Goal: Transaction & Acquisition: Purchase product/service

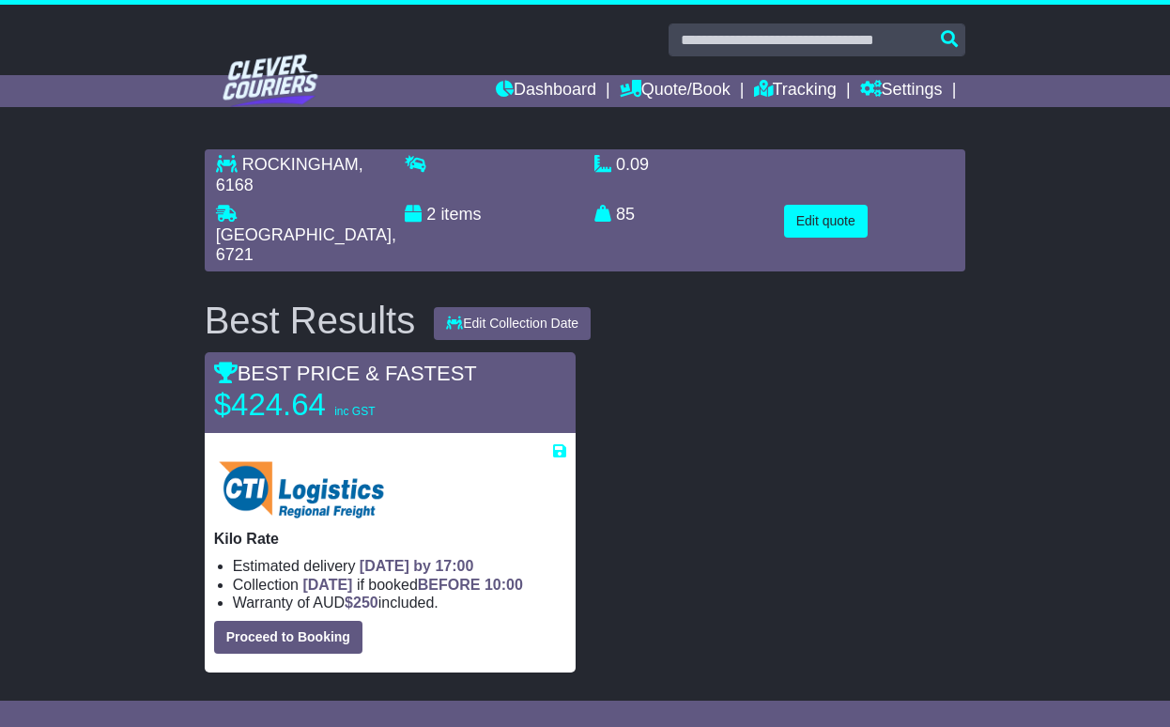
click at [779, 378] on div at bounding box center [780, 512] width 390 height 320
click at [817, 215] on button "Edit quote" at bounding box center [826, 221] width 84 height 33
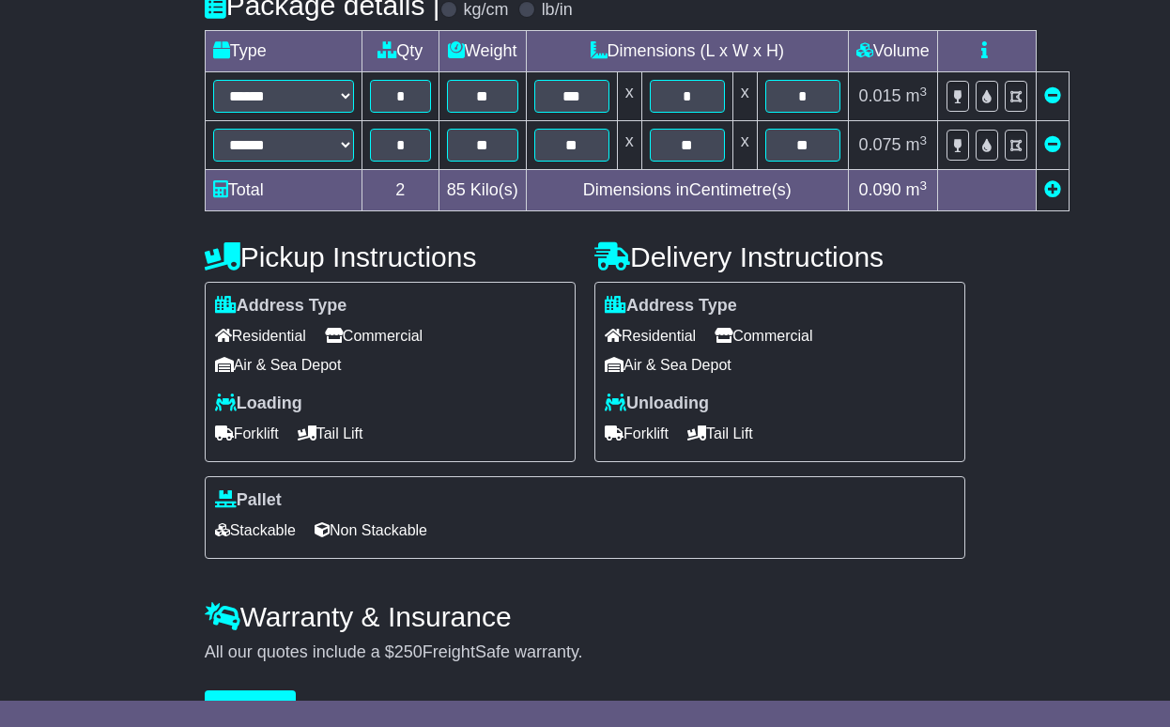
scroll to position [475, 0]
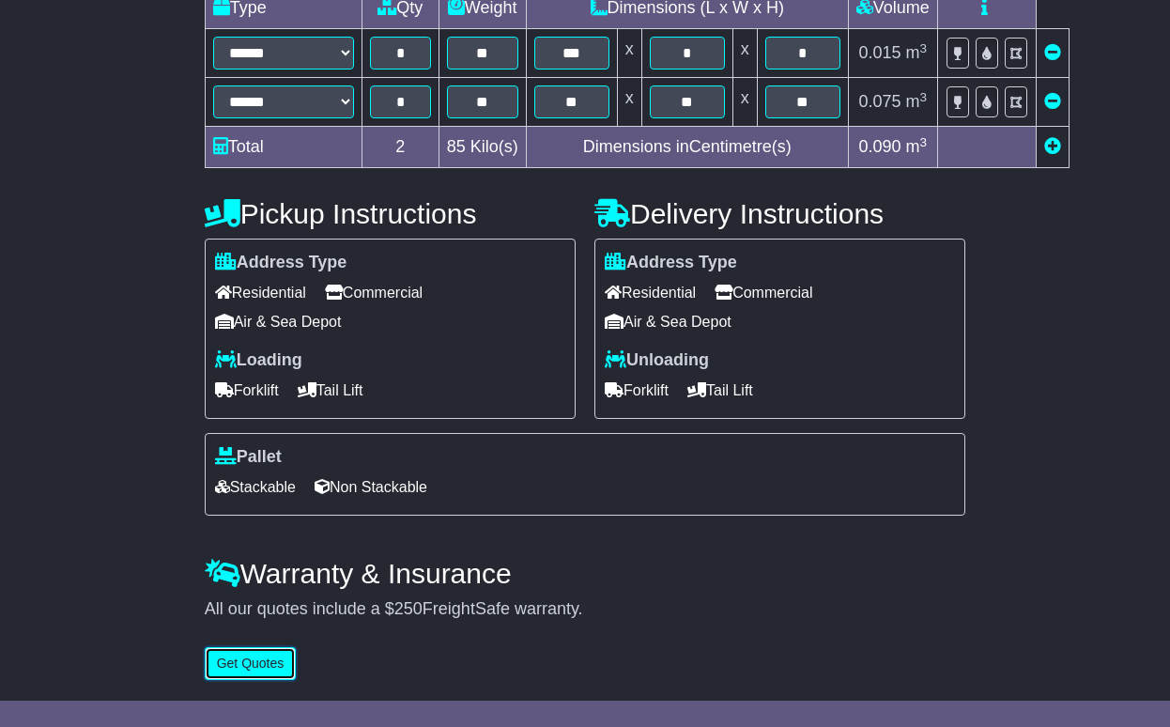
click at [270, 663] on button "Get Quotes" at bounding box center [251, 663] width 92 height 33
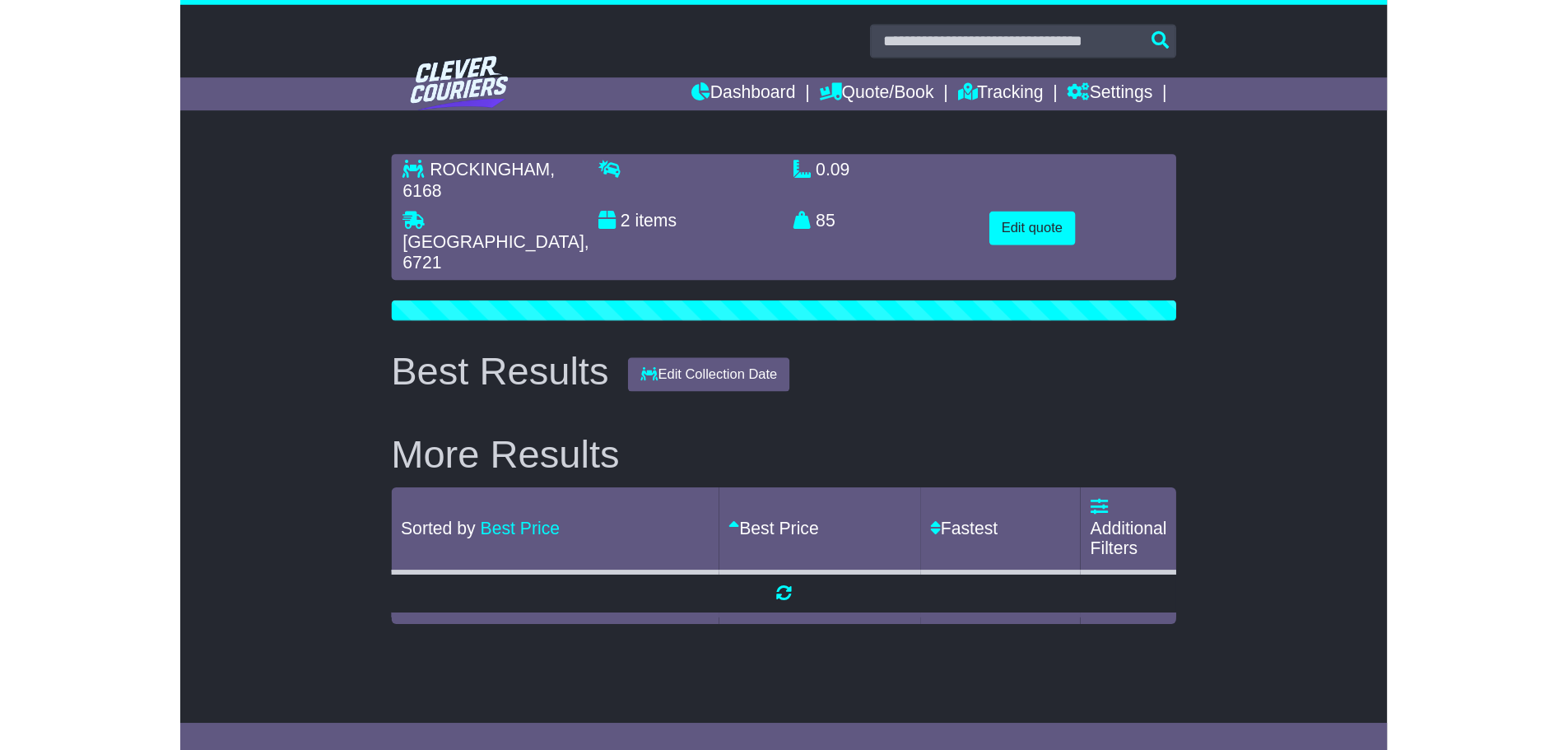
scroll to position [0, 0]
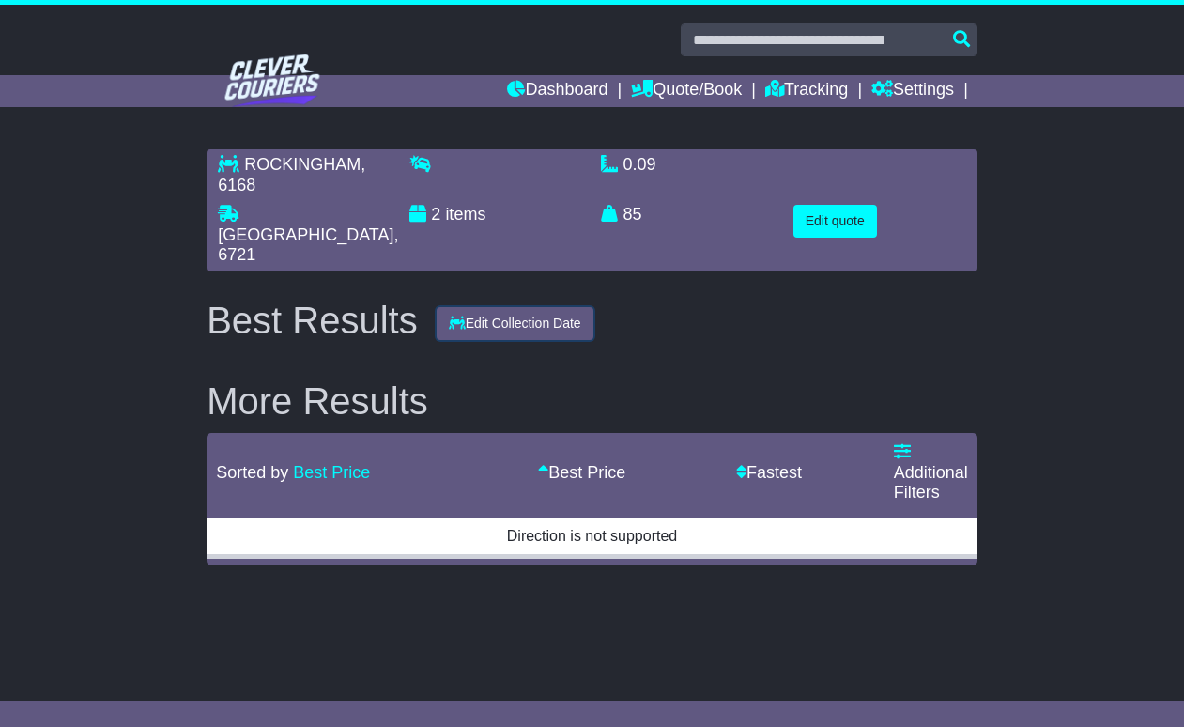
click at [553, 307] on button "Edit Collection Date" at bounding box center [515, 323] width 157 height 33
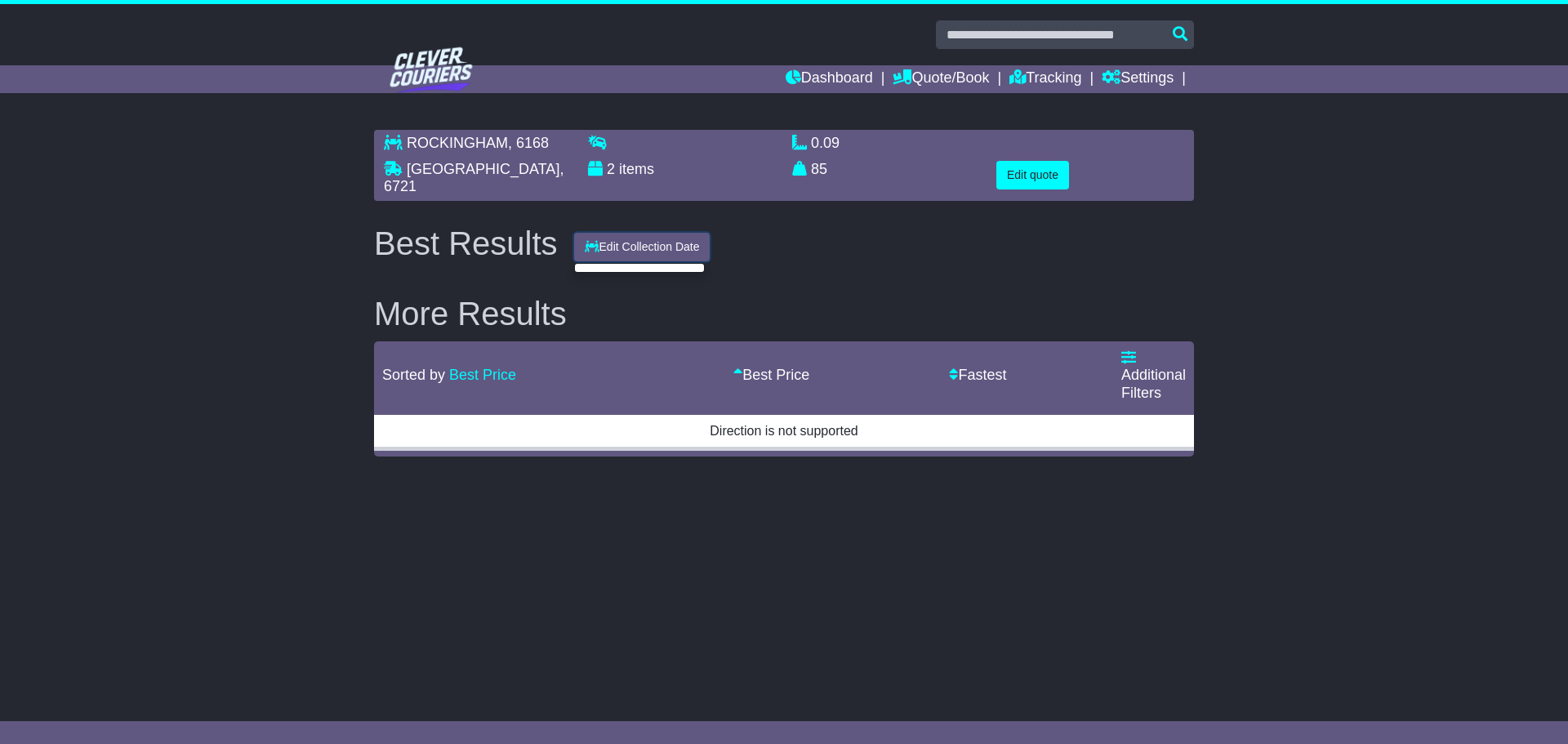
click at [687, 236] on button "Edit Collection Date" at bounding box center [642, 247] width 137 height 29
click at [681, 241] on button "Edit Collection Date" at bounding box center [642, 246] width 137 height 29
click at [634, 263] on div at bounding box center [639, 267] width 130 height 10
click at [588, 263] on div "Best Results Edit Collection Date More Results Sorted by Best Price Fastest Bes…" at bounding box center [784, 341] width 820 height 231
click at [598, 247] on button "Edit Collection Date" at bounding box center [642, 246] width 137 height 29
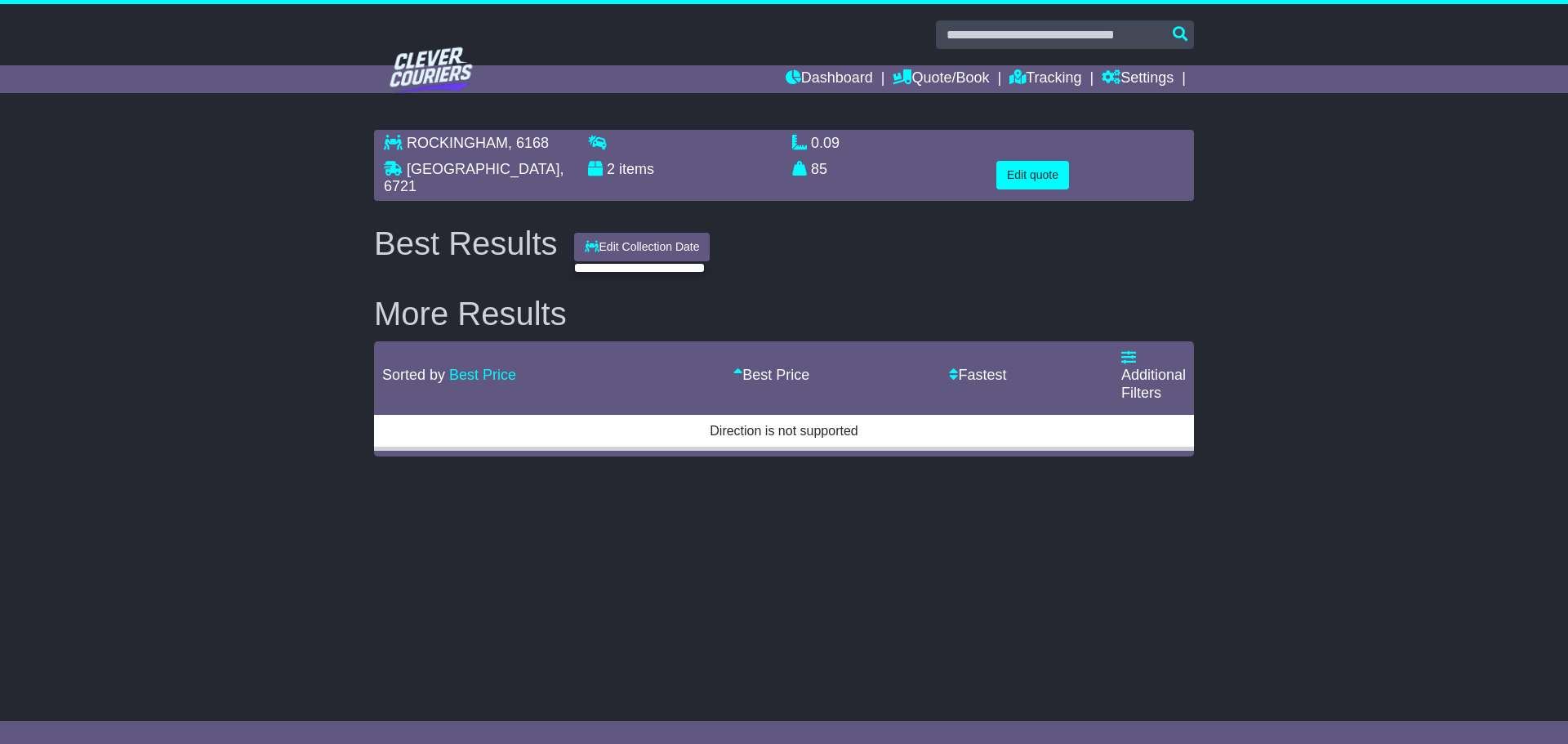
click at [597, 265] on div at bounding box center [639, 267] width 130 height 10
click at [631, 242] on button "Edit Collection Date" at bounding box center [642, 246] width 137 height 29
click at [528, 262] on div "Best Results Edit Collection Date More Results Sorted by Best Price Fastest Bes…" at bounding box center [784, 341] width 820 height 231
click at [797, 235] on div "Best Results Edit Collection Date" at bounding box center [784, 242] width 837 height 36
click at [673, 237] on button "Edit Collection Date" at bounding box center [642, 246] width 137 height 29
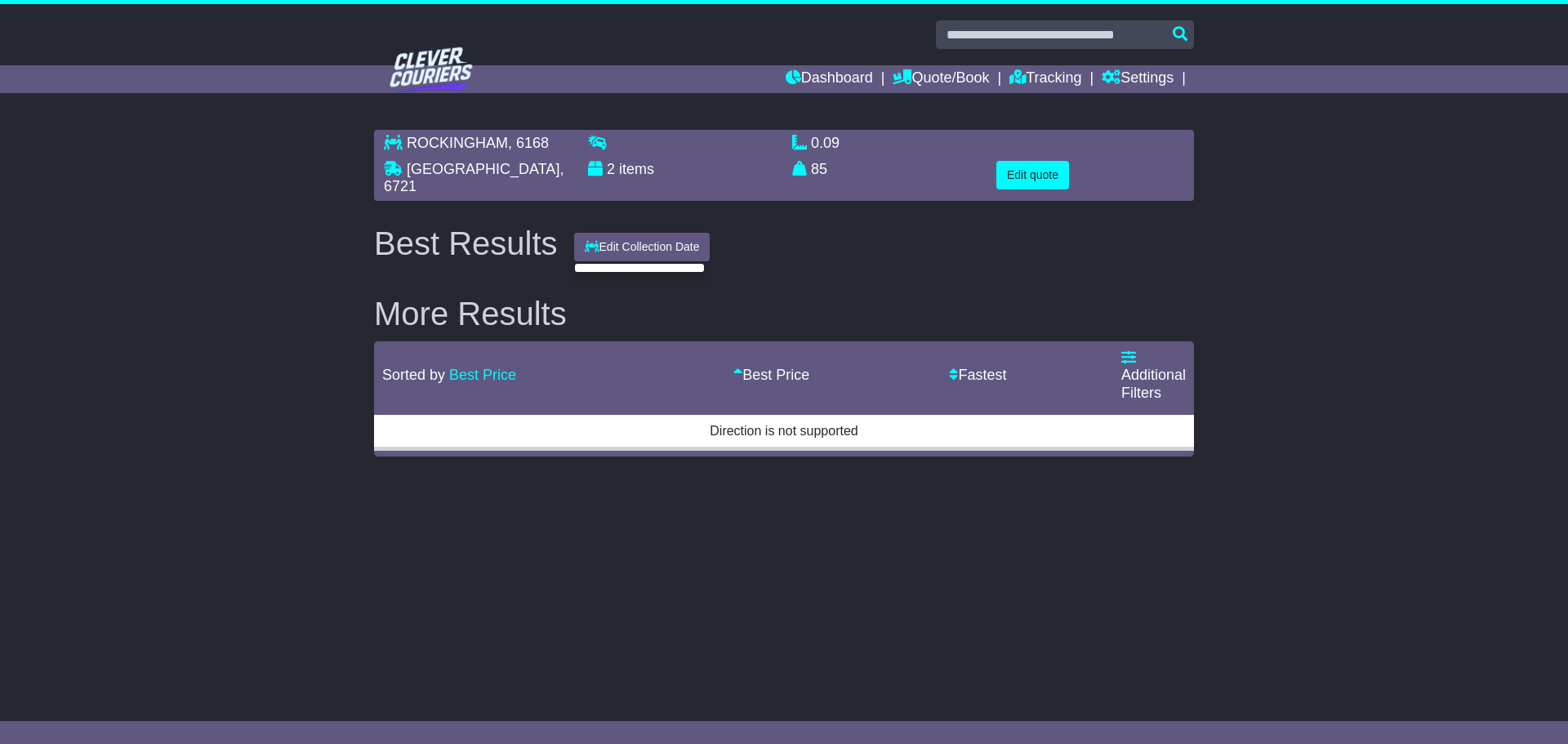
click at [779, 247] on div "Best Results Edit Collection Date" at bounding box center [784, 242] width 837 height 36
click at [671, 238] on button "Edit Collection Date" at bounding box center [642, 246] width 137 height 29
click at [774, 235] on div "Best Results Edit Collection Date" at bounding box center [784, 242] width 837 height 36
click at [1017, 172] on button "Edit quote" at bounding box center [1033, 175] width 73 height 29
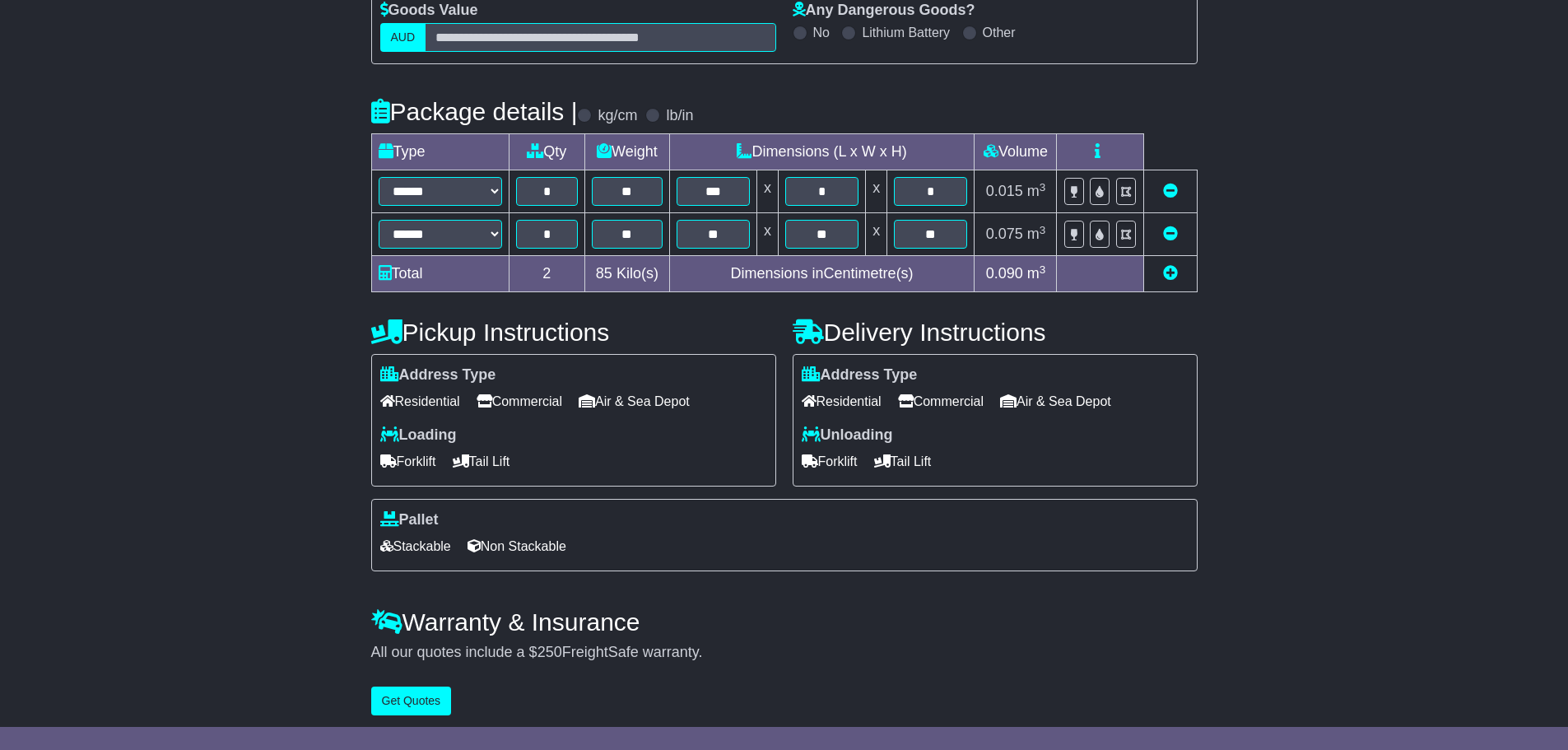
scroll to position [278, 0]
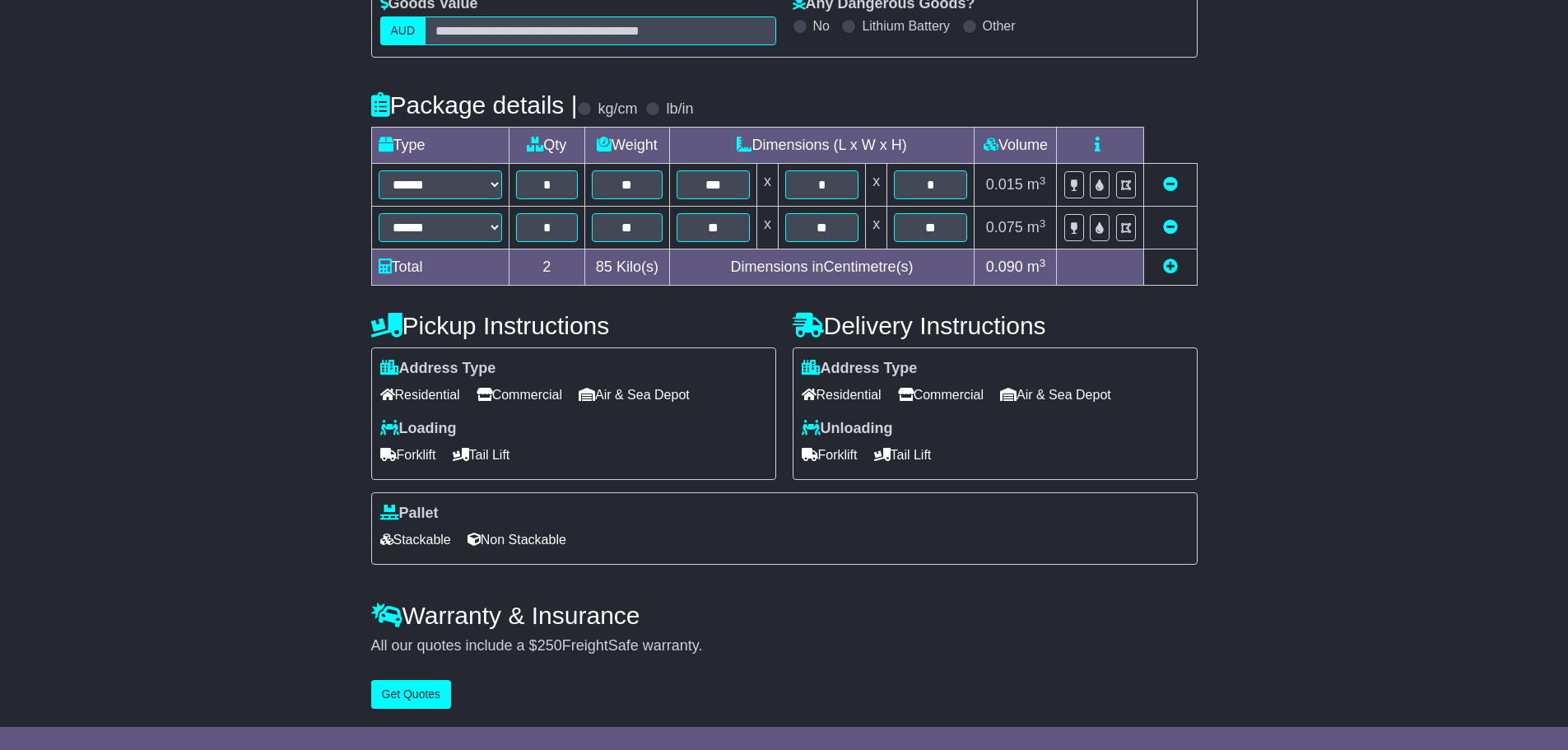
click at [448, 540] on span "Stackable" at bounding box center [415, 539] width 71 height 25
click at [436, 636] on button "Get Quotes" at bounding box center [412, 694] width 81 height 29
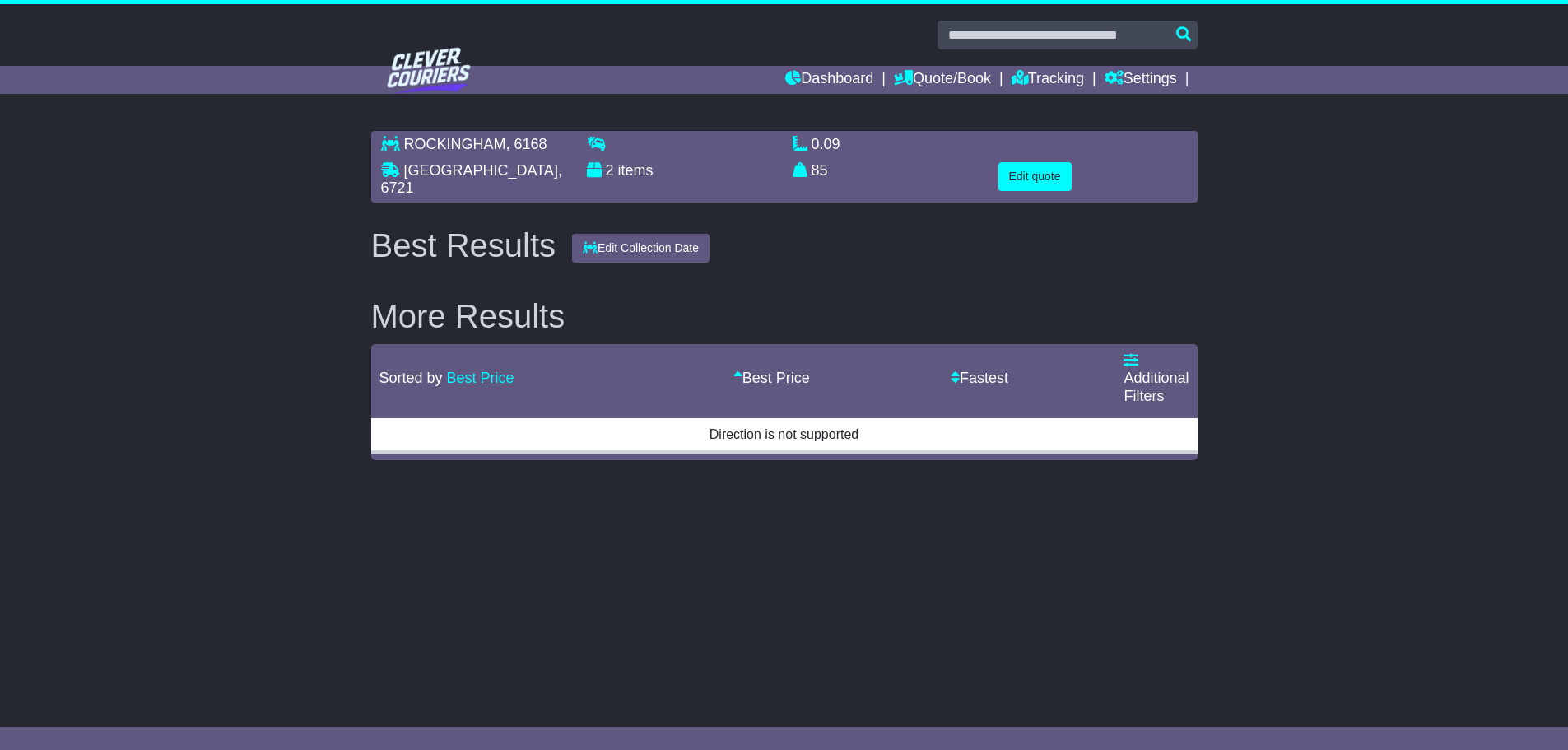
scroll to position [0, 0]
click at [692, 243] on button "Edit Collection Date" at bounding box center [647, 248] width 138 height 29
click at [587, 244] on button "Edit Collection Date" at bounding box center [647, 249] width 138 height 29
click at [596, 242] on icon "button" at bounding box center [596, 247] width 15 height 11
click at [596, 243] on icon "button" at bounding box center [596, 248] width 15 height 11
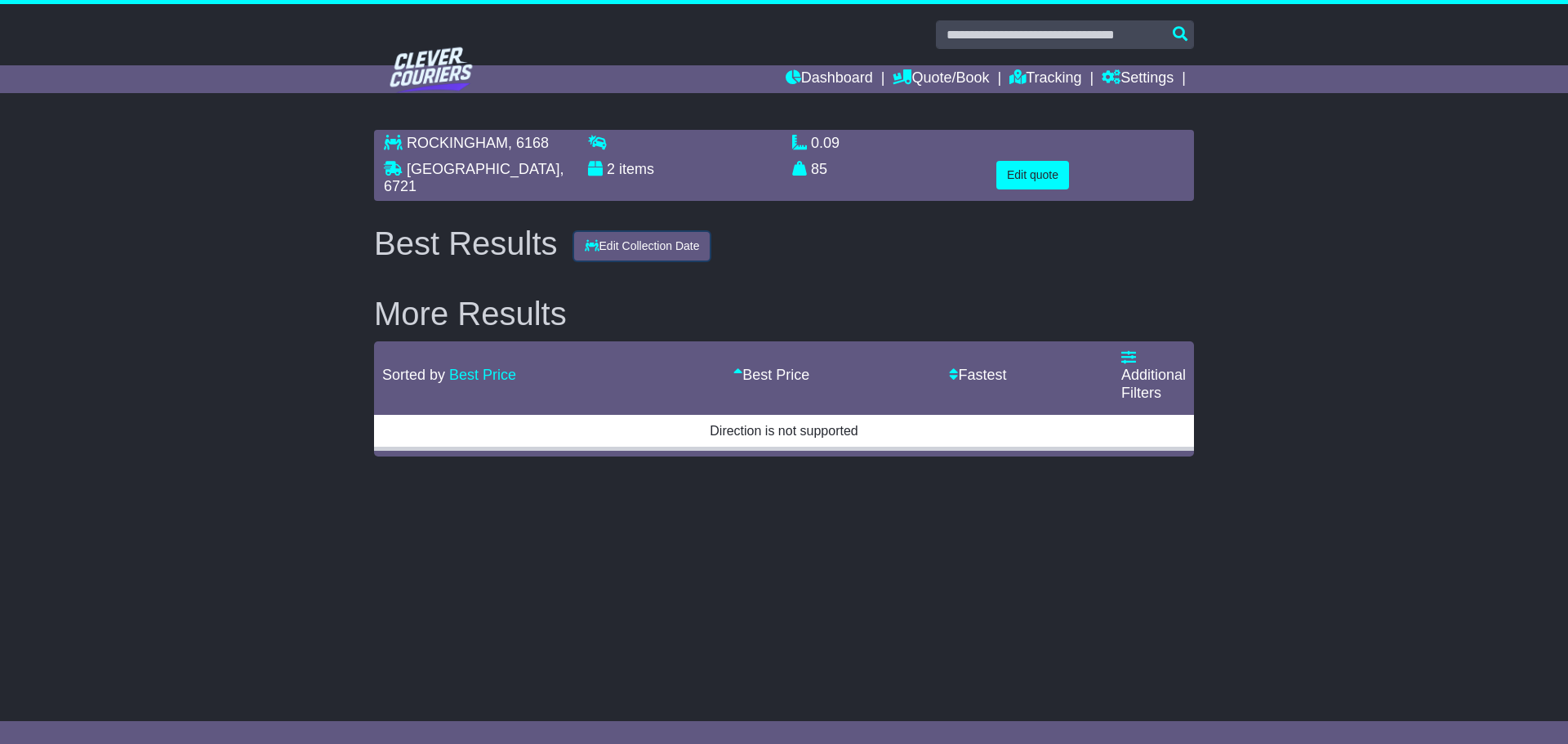
click at [591, 240] on icon "button" at bounding box center [591, 245] width 15 height 11
click at [591, 241] on icon "button" at bounding box center [591, 246] width 15 height 11
click at [506, 234] on div "Best Results" at bounding box center [466, 242] width 200 height 36
click at [490, 369] on link "Best Price" at bounding box center [483, 375] width 67 height 17
click at [547, 307] on h2 "More Results" at bounding box center [784, 313] width 820 height 36
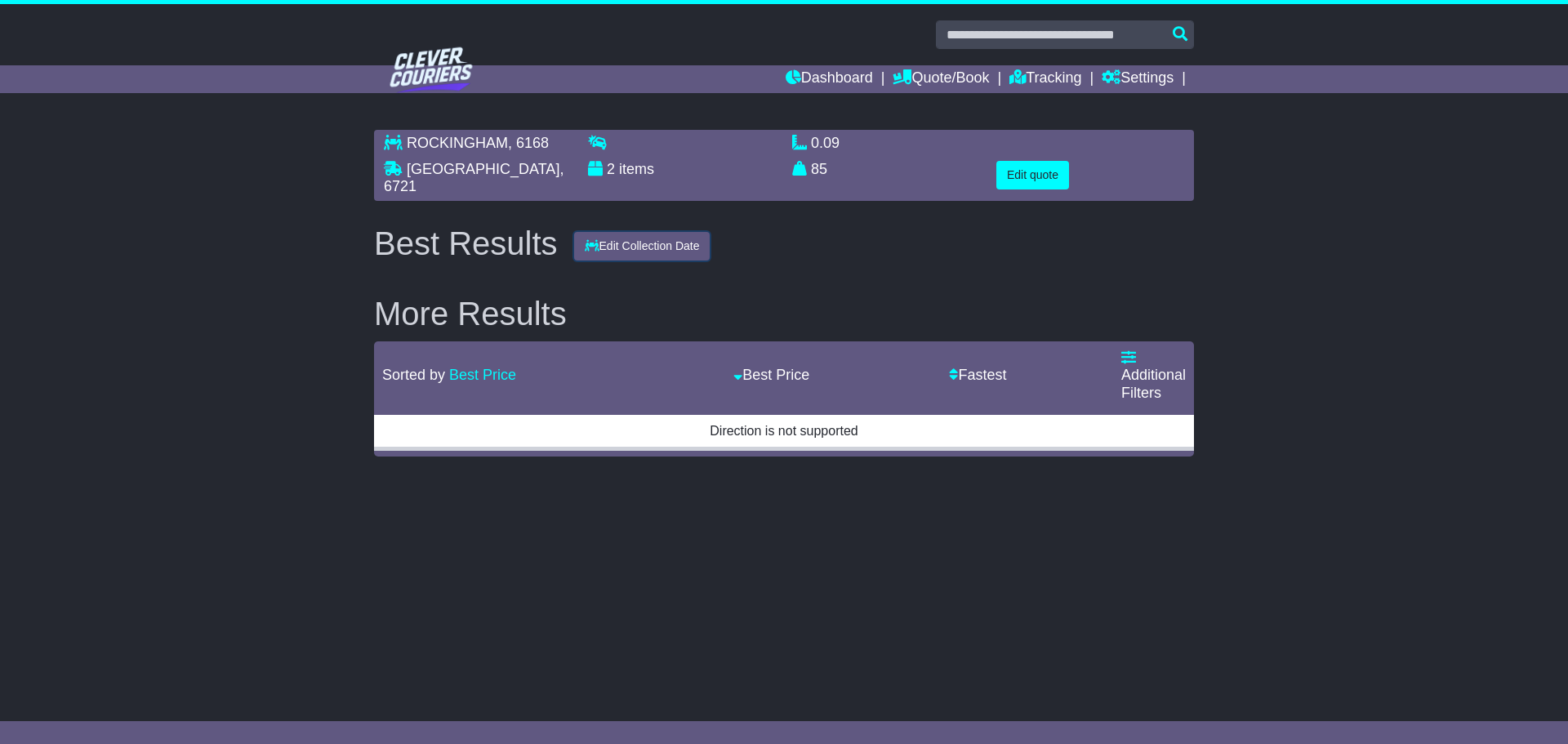
click at [678, 241] on button "Edit Collection Date" at bounding box center [642, 246] width 137 height 29
drag, startPoint x: 771, startPoint y: 254, endPoint x: 917, endPoint y: 217, distance: 150.6
click at [772, 254] on div "Best Results Edit Collection Date" at bounding box center [784, 242] width 837 height 36
click at [1017, 178] on button "Edit quote" at bounding box center [1033, 175] width 73 height 29
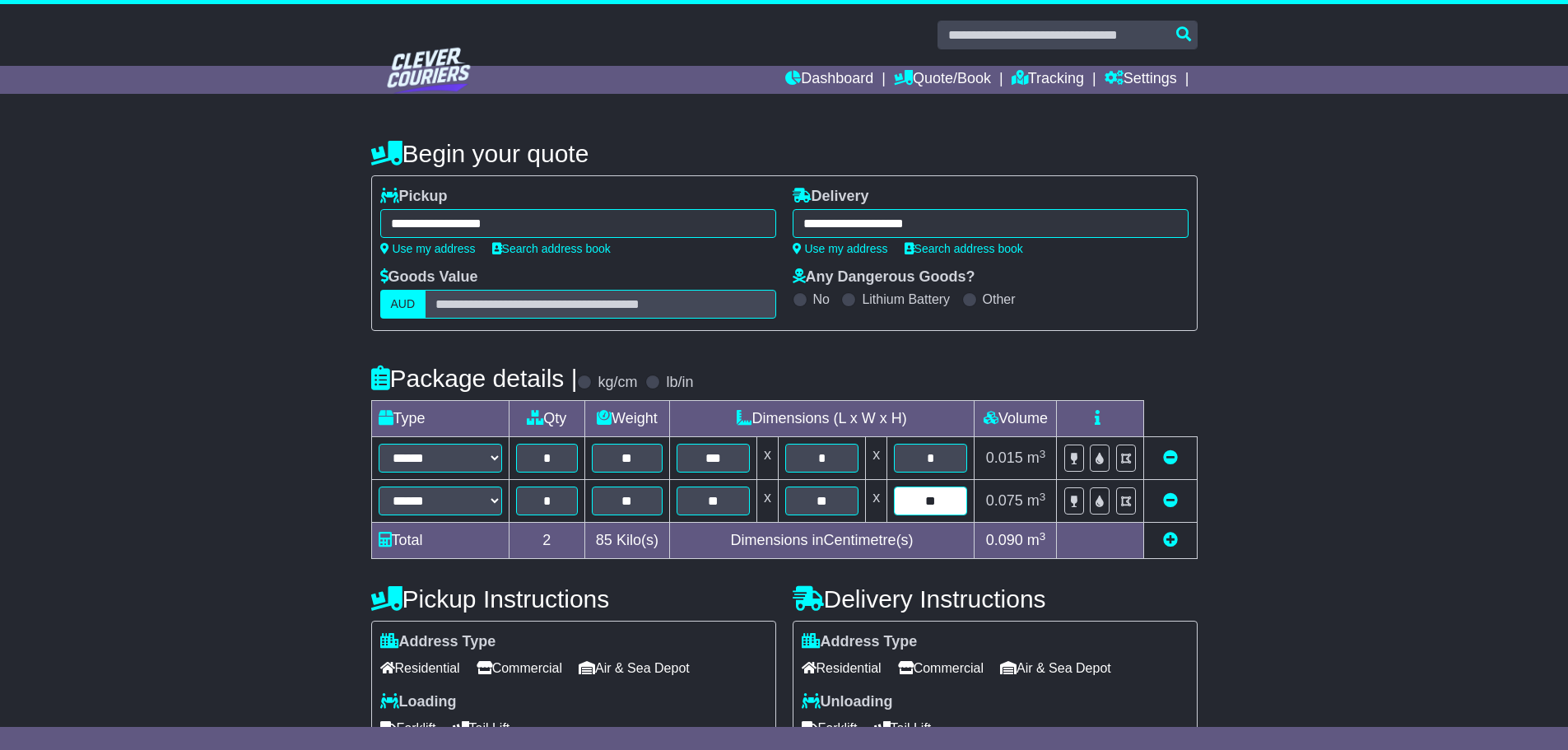
drag, startPoint x: 939, startPoint y: 501, endPoint x: 919, endPoint y: 500, distance: 20.0
click at [919, 500] on input "**" at bounding box center [931, 500] width 74 height 29
type input "**"
click at [1025, 514] on div "**********" at bounding box center [784, 556] width 1568 height 867
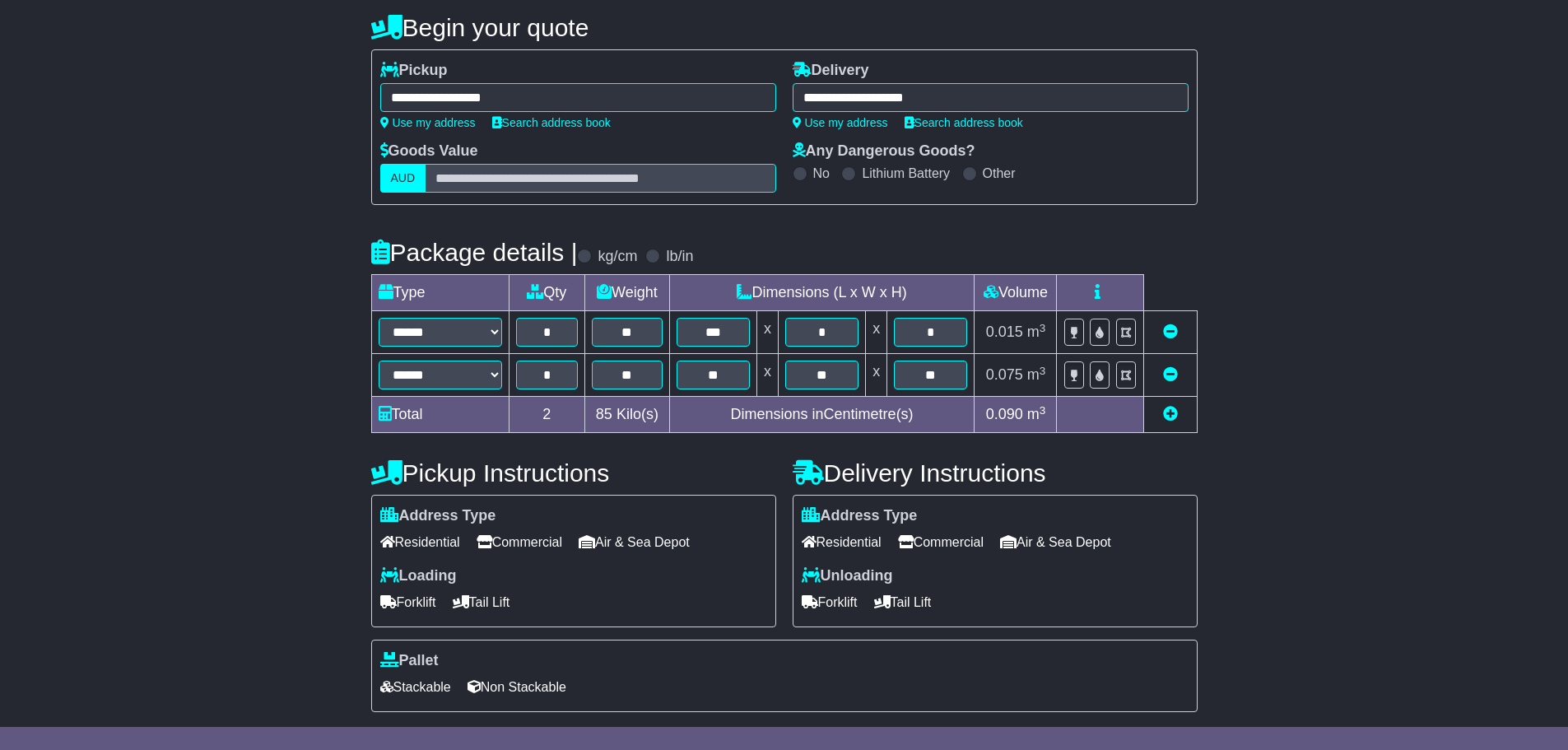
scroll to position [247, 0]
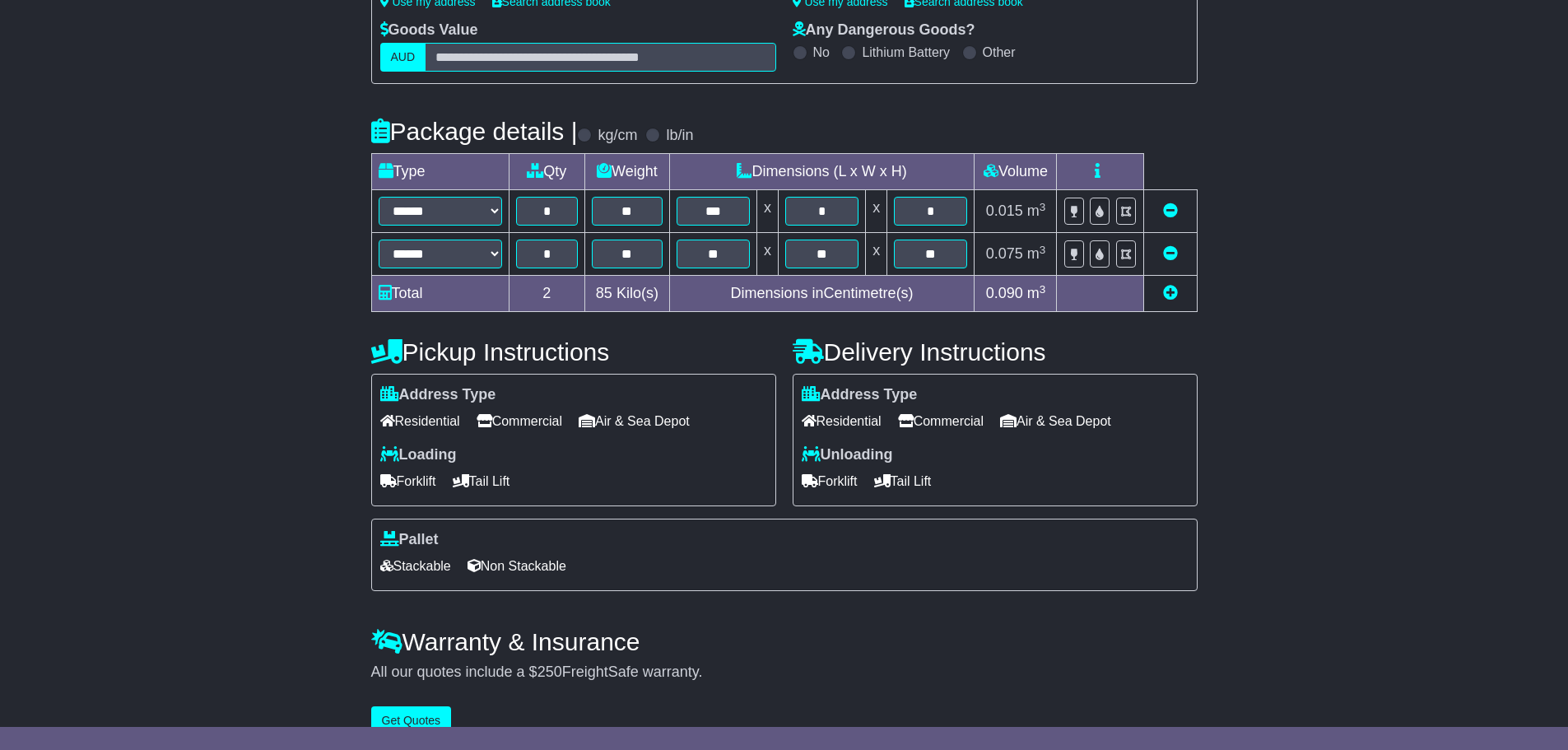
click at [872, 430] on span "Residential" at bounding box center [841, 421] width 80 height 25
click at [941, 426] on span "Commercial" at bounding box center [941, 421] width 86 height 25
click at [917, 487] on span "Tail Lift" at bounding box center [903, 480] width 58 height 25
click at [834, 486] on span "Forklift" at bounding box center [830, 480] width 56 height 25
drag, startPoint x: 518, startPoint y: 565, endPoint x: 454, endPoint y: 571, distance: 64.3
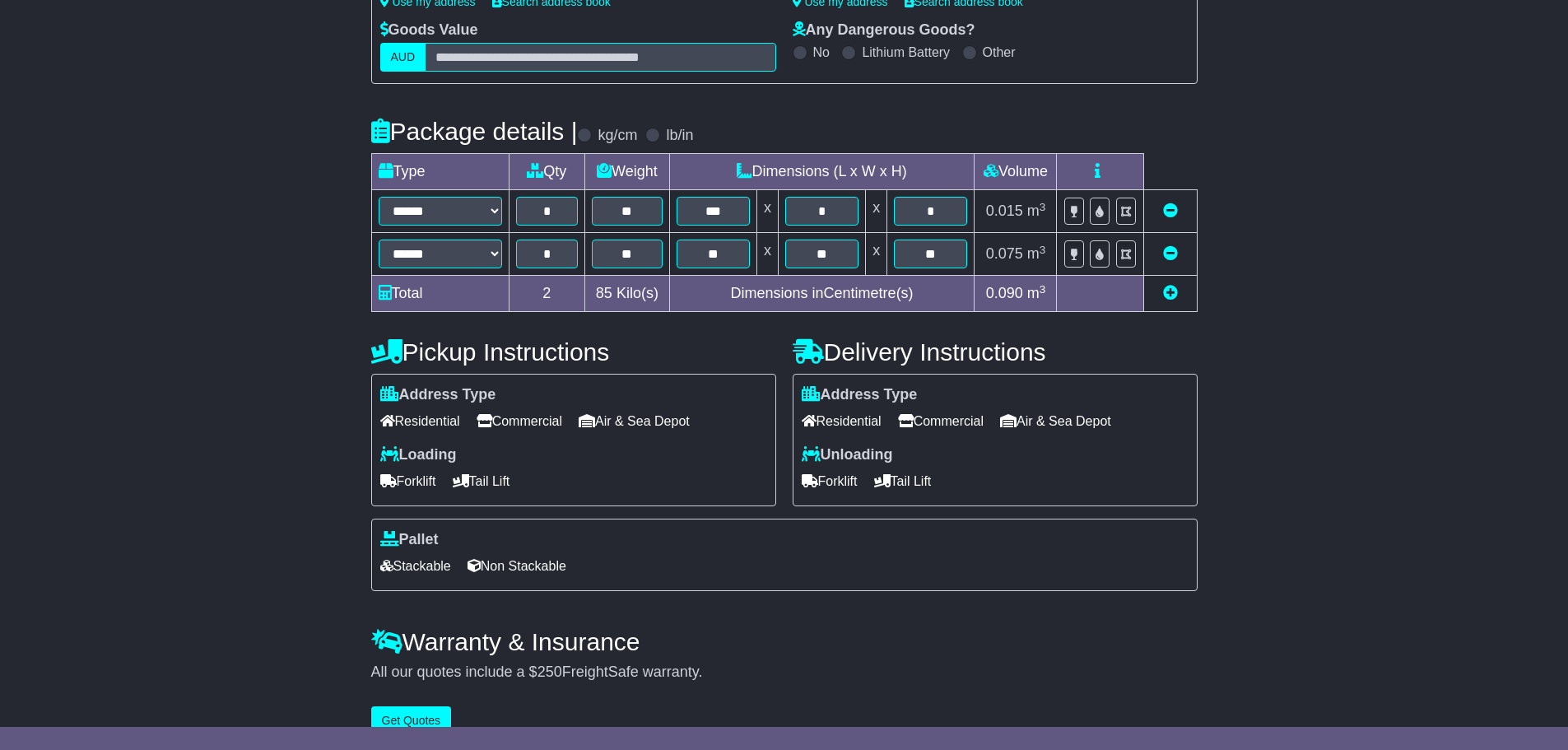
click at [514, 565] on span "Non Stackable" at bounding box center [516, 565] width 99 height 25
click at [447, 571] on span "Stackable" at bounding box center [415, 565] width 71 height 25
click at [426, 636] on button "Get Quotes" at bounding box center [412, 720] width 81 height 29
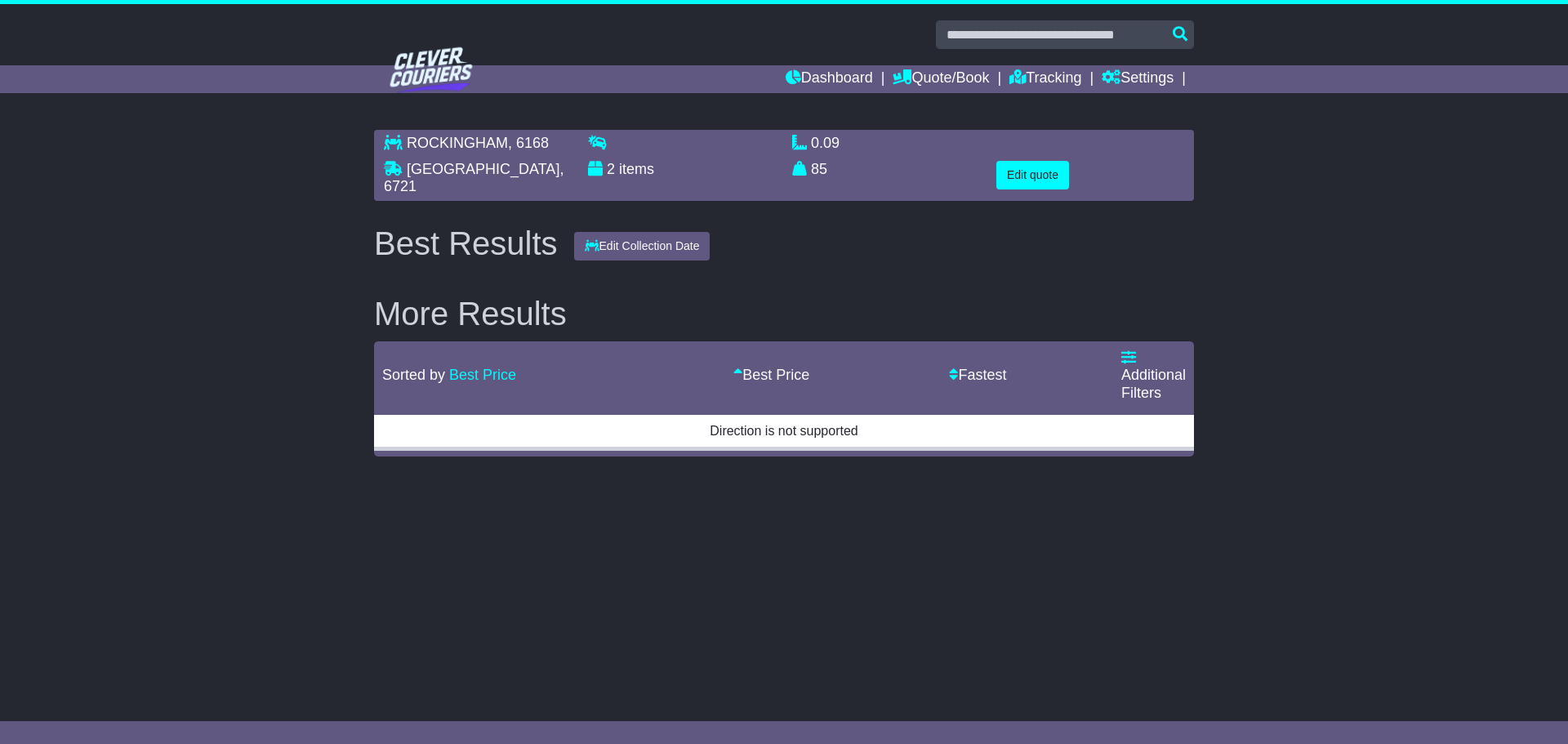
click at [478, 251] on div "Best Results" at bounding box center [466, 242] width 200 height 36
click at [474, 236] on div "Best Results" at bounding box center [466, 242] width 200 height 36
click at [266, 236] on div "[GEOGRAPHIC_DATA] , 6168 [GEOGRAPHIC_DATA] , 6721 2 items 0.09 m 3 in 3 85 kg(s…" at bounding box center [784, 293] width 1568 height 342
click at [498, 241] on div "Best Results" at bounding box center [466, 242] width 200 height 36
click at [591, 240] on icon "button" at bounding box center [591, 245] width 15 height 11
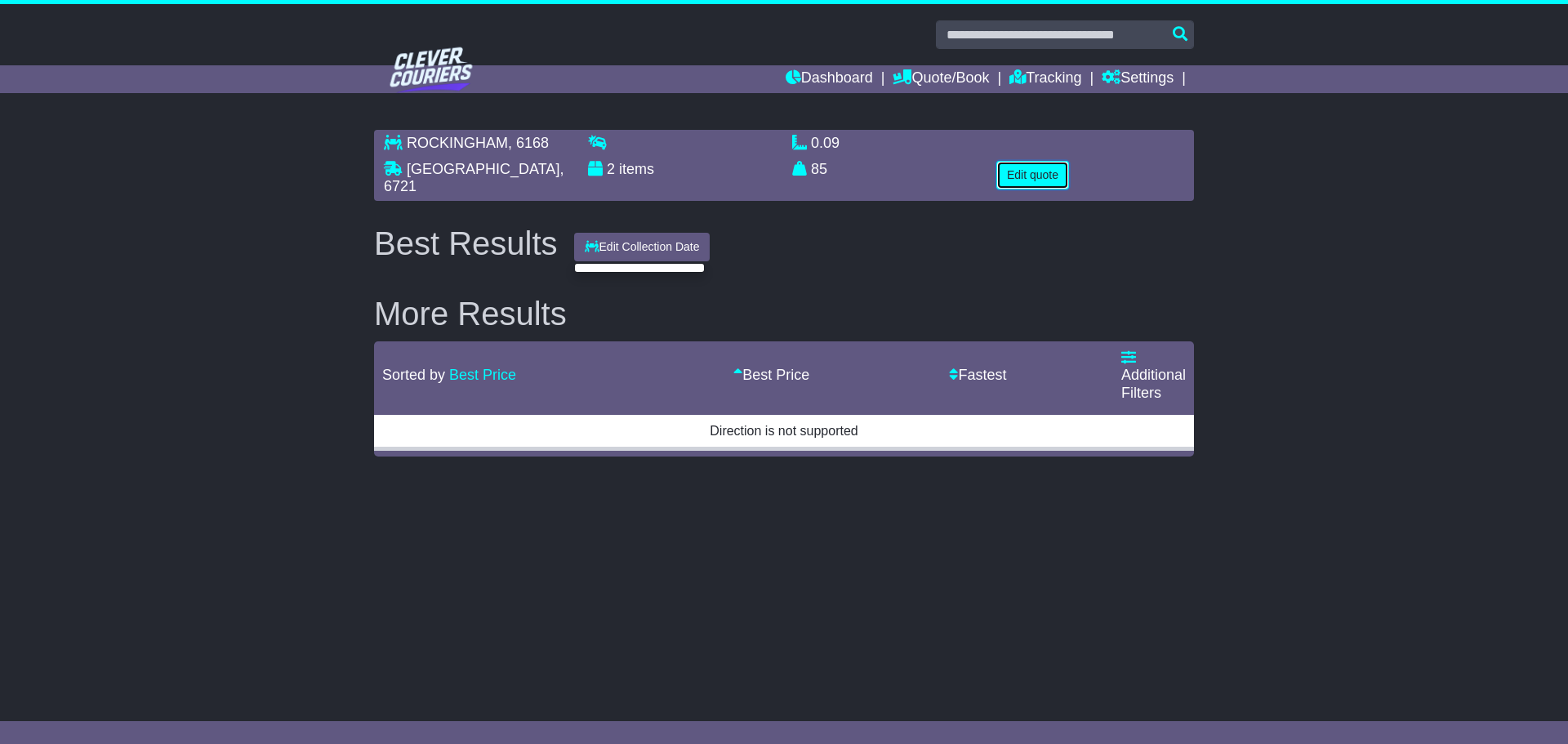
click at [1017, 169] on button "Edit quote" at bounding box center [1033, 175] width 73 height 29
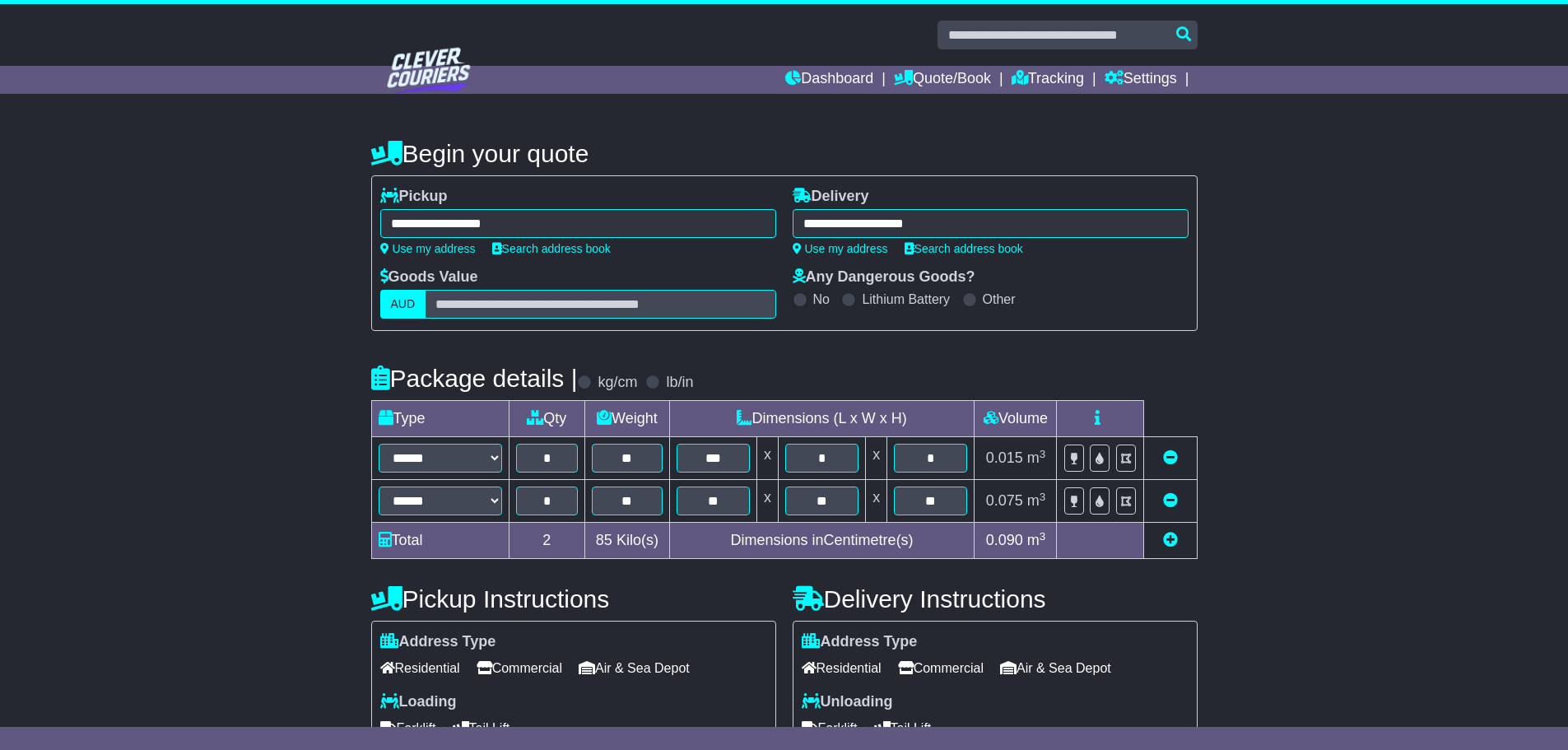
click at [543, 224] on div "**********" at bounding box center [578, 223] width 396 height 29
click at [907, 209] on div "**********" at bounding box center [990, 223] width 396 height 29
click at [551, 459] on input "*" at bounding box center [547, 457] width 62 height 29
click at [636, 456] on input "**" at bounding box center [627, 457] width 71 height 29
